Goal: Book appointment/travel/reservation

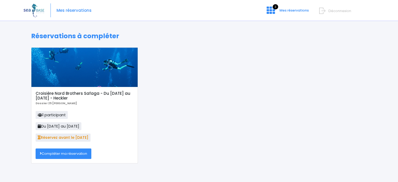
click at [65, 155] on link "Compléter ma réservation" at bounding box center [64, 153] width 56 height 10
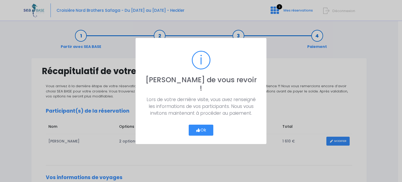
click at [200, 126] on button "Ok" at bounding box center [201, 129] width 25 height 11
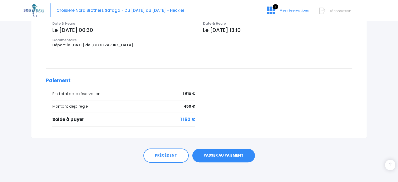
scroll to position [199, 0]
click at [235, 154] on link "PASSER AU PAIEMENT" at bounding box center [223, 155] width 62 height 14
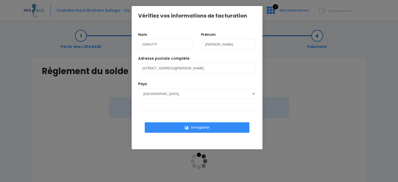
click at [201, 128] on button "Enregistrer" at bounding box center [197, 127] width 105 height 10
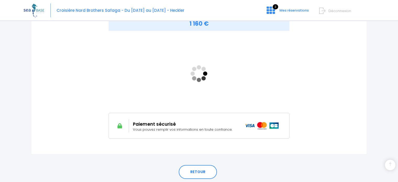
scroll to position [105, 0]
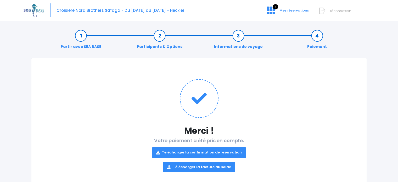
click at [200, 151] on link "Télécharger la confirmation de réservation" at bounding box center [199, 152] width 94 height 10
